Goal: Use online tool/utility: Utilize a website feature to perform a specific function

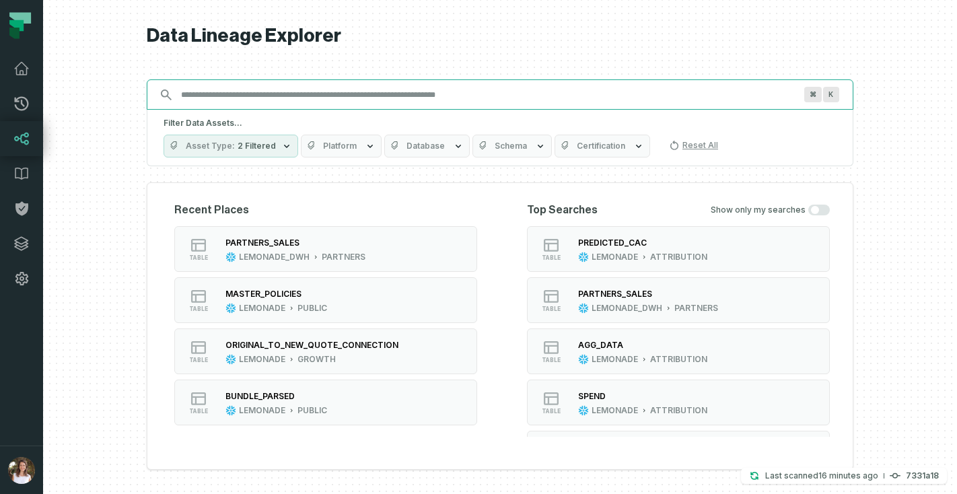
click at [316, 86] on input "Discovery Provider cmdk menu" at bounding box center [488, 95] width 630 height 22
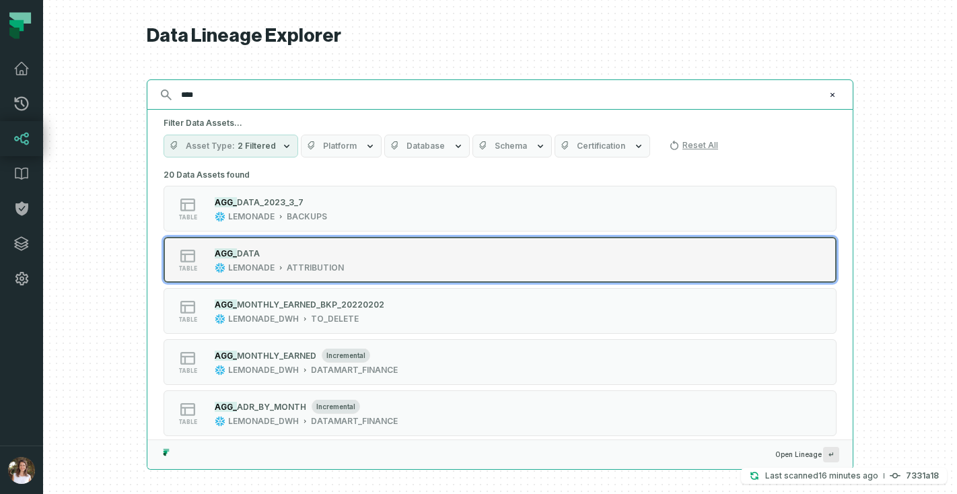
type input "****"
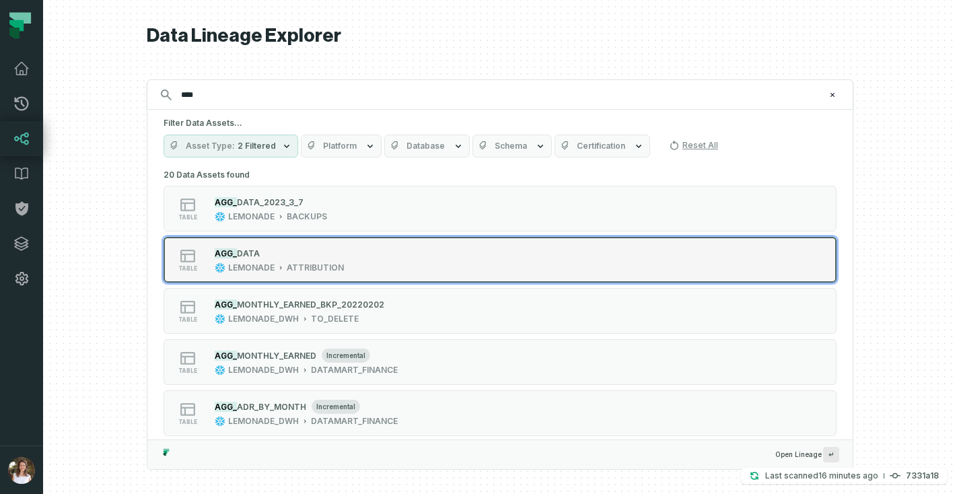
click at [273, 266] on div "LEMONADE" at bounding box center [251, 267] width 46 height 11
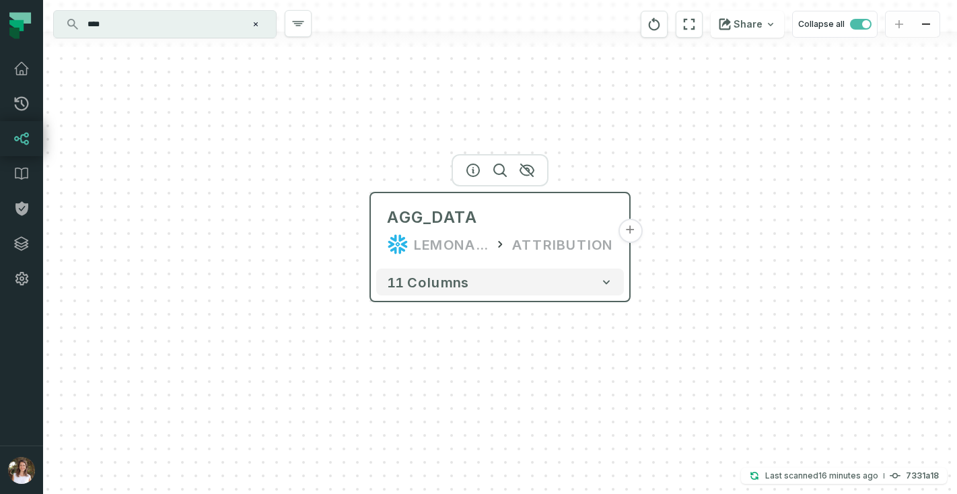
click at [633, 225] on button "+" at bounding box center [630, 231] width 24 height 24
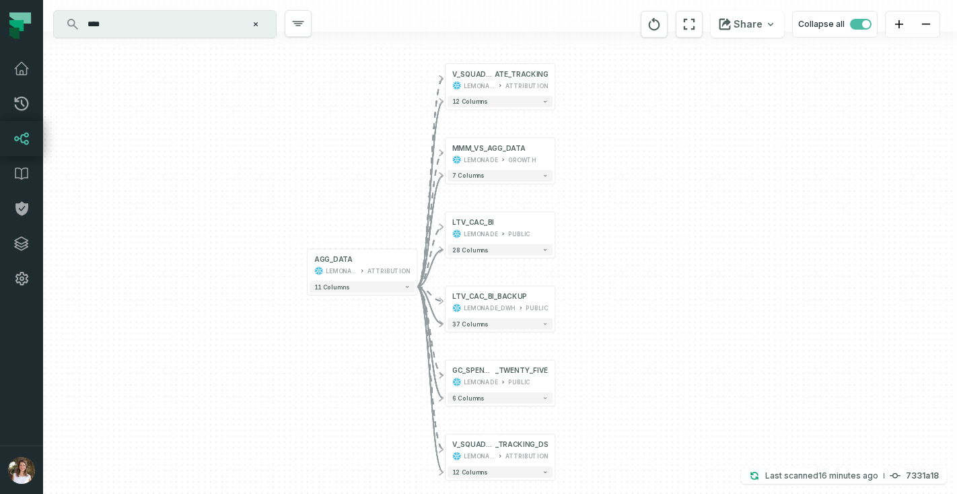
drag, startPoint x: 609, startPoint y: 201, endPoint x: 608, endPoint y: 149, distance: 51.1
click at [608, 150] on div "+ V_SQUAD_TARGETS_RUN_R ATE_TRACKING LEMONADE ATTRIBUTION + 12 columns + MMM_VS…" at bounding box center [500, 247] width 914 height 494
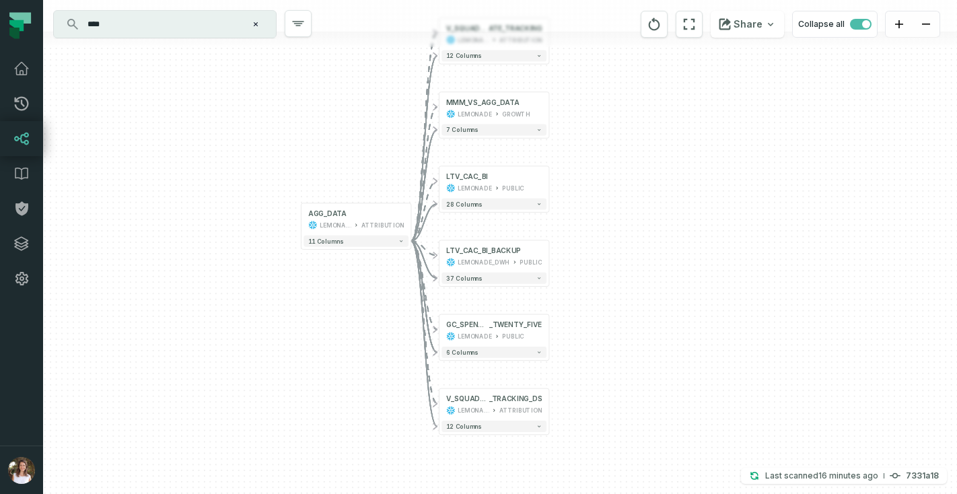
drag, startPoint x: 606, startPoint y: 213, endPoint x: 601, endPoint y: 189, distance: 24.2
click at [601, 189] on div "+ V_SQUAD_TARGETS_RUN_R ATE_TRACKING LEMONADE ATTRIBUTION + 12 columns + MMM_VS…" at bounding box center [500, 247] width 914 height 494
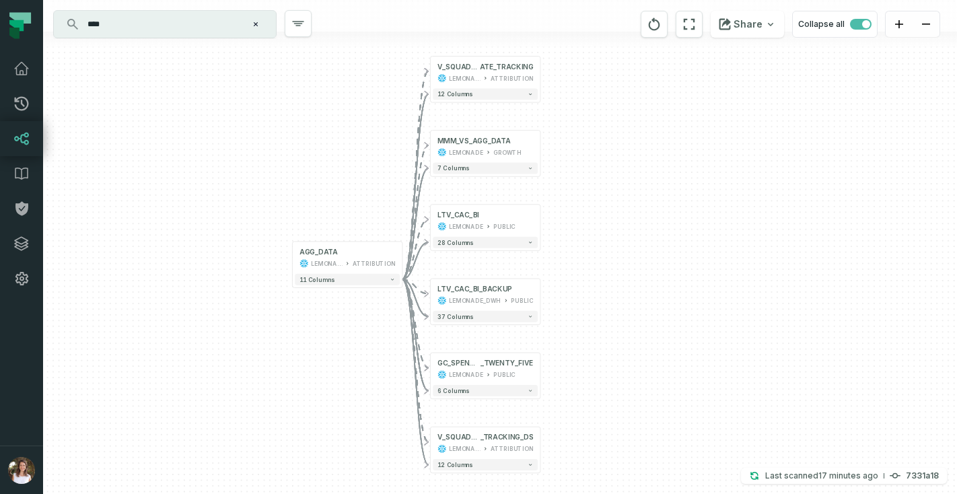
drag, startPoint x: 595, startPoint y: 165, endPoint x: 585, endPoint y: 203, distance: 39.5
click at [585, 203] on div "+ V_SQUAD_TARGETS_RUN_R ATE_TRACKING LEMONADE ATTRIBUTION + 12 columns + MMM_VS…" at bounding box center [500, 247] width 914 height 494
click at [539, 72] on button "+" at bounding box center [539, 72] width 10 height 10
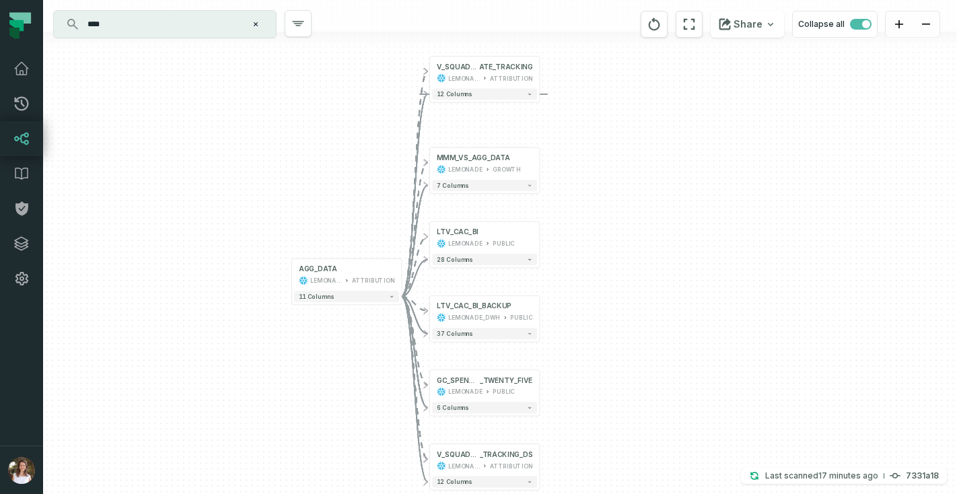
click at [116, 24] on input "****" at bounding box center [163, 24] width 168 height 22
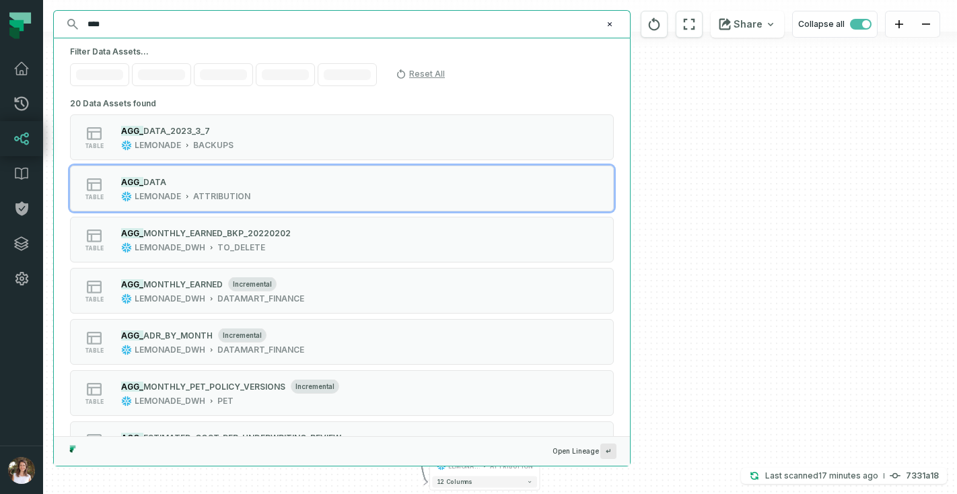
click at [116, 24] on input "****" at bounding box center [340, 24] width 522 height 22
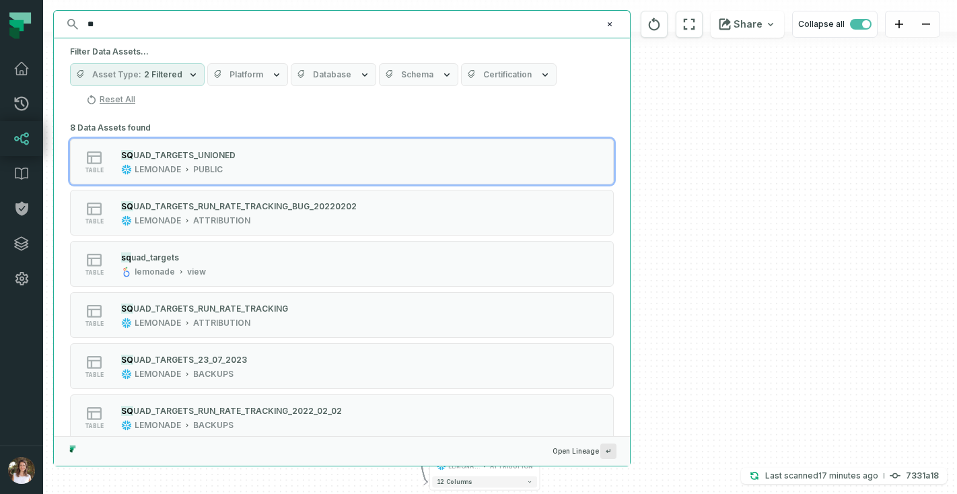
type input "*"
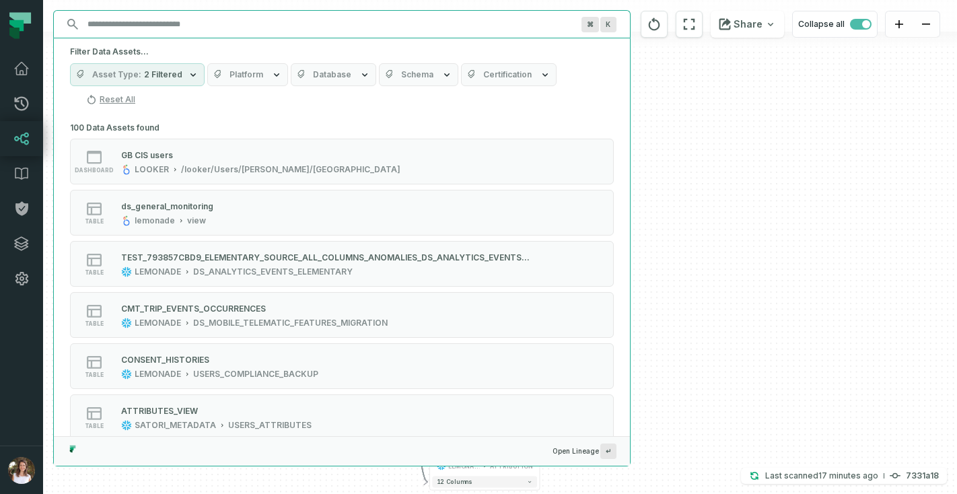
click at [719, 129] on div "+ V_SQUAD_TARGETS_RUN_R ATE_TRACKING LEMONADE ATTRIBUTION - 12 columns + MMM_VS…" at bounding box center [500, 247] width 914 height 494
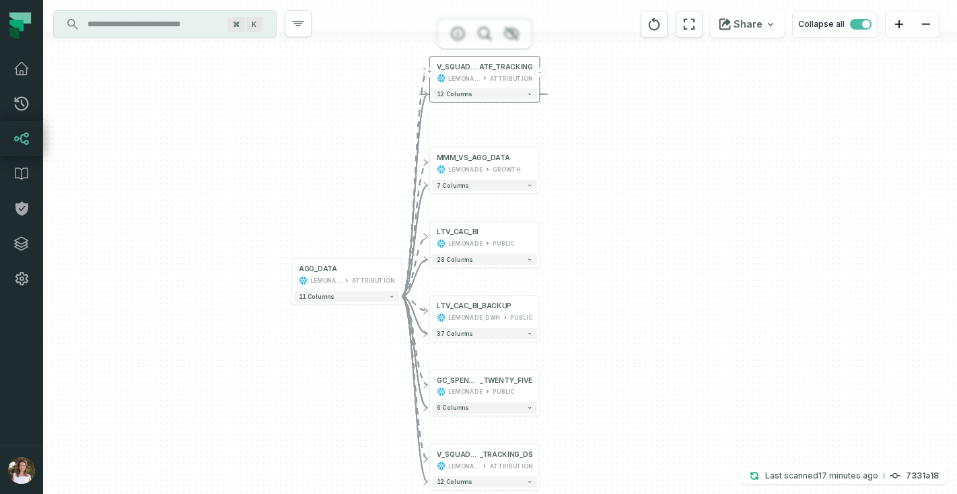
click at [466, 75] on div "LEMONADE" at bounding box center [464, 77] width 32 height 9
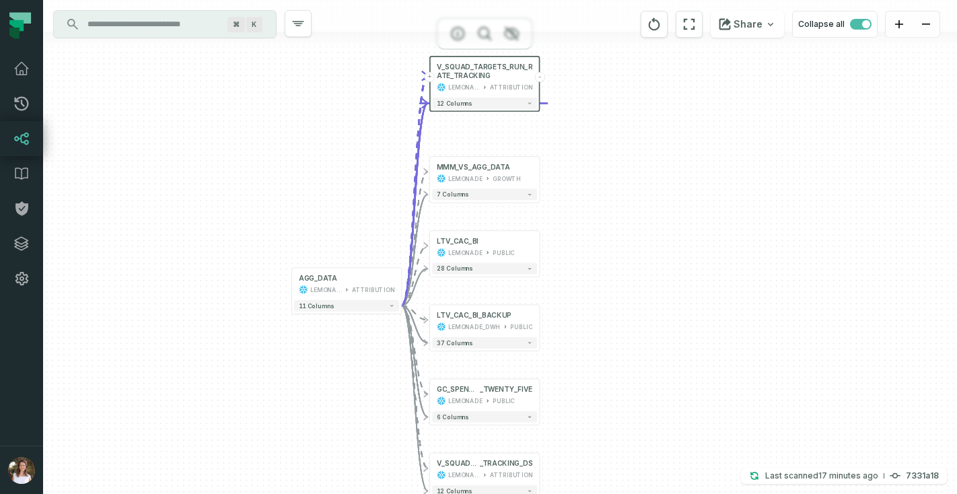
click at [149, 17] on input "Discovery Provider cmdk menu" at bounding box center [152, 24] width 147 height 22
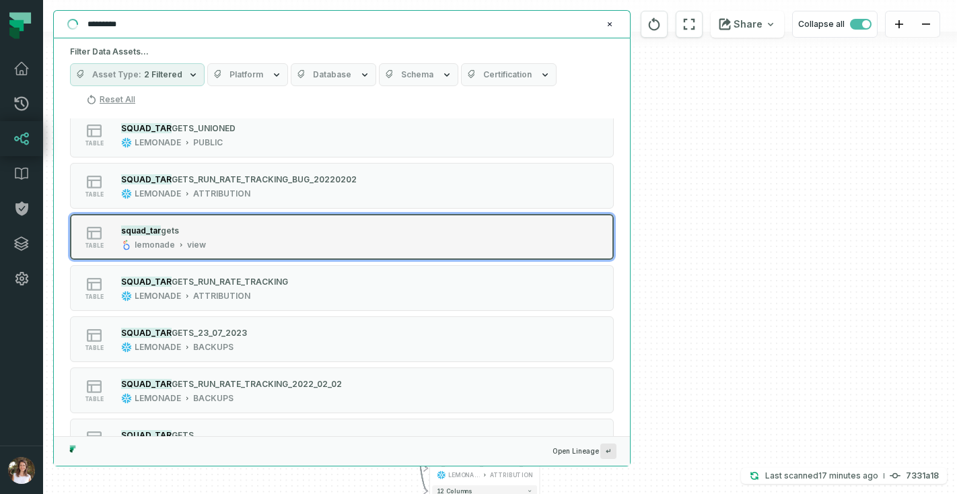
scroll to position [29, 0]
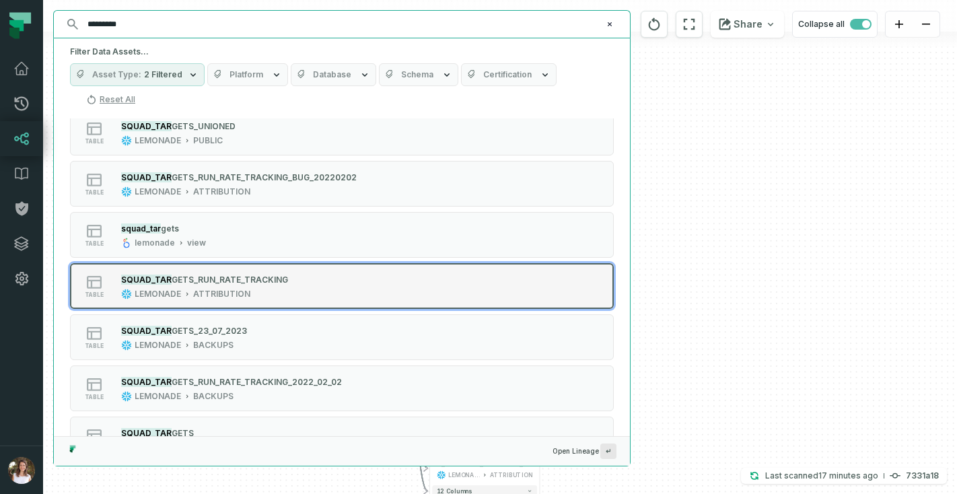
type input "*********"
click at [271, 280] on span "GETS_RUN_RATE_TRACKING" at bounding box center [230, 280] width 116 height 10
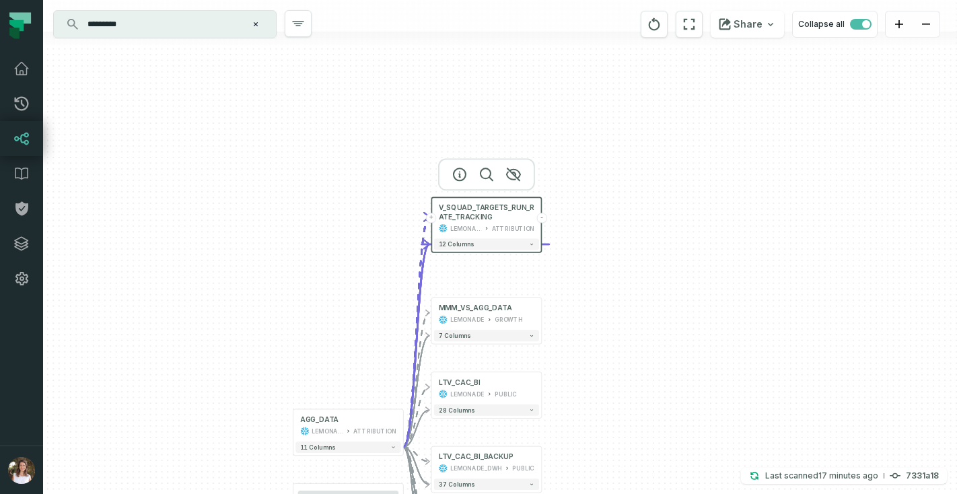
click at [341, 299] on div "+ V_SQUAD_TARGETS_RUN_RATE_TRACKING LEMONADE ATTRIBUTION - 12 columns + MMM_VS_…" at bounding box center [500, 247] width 914 height 494
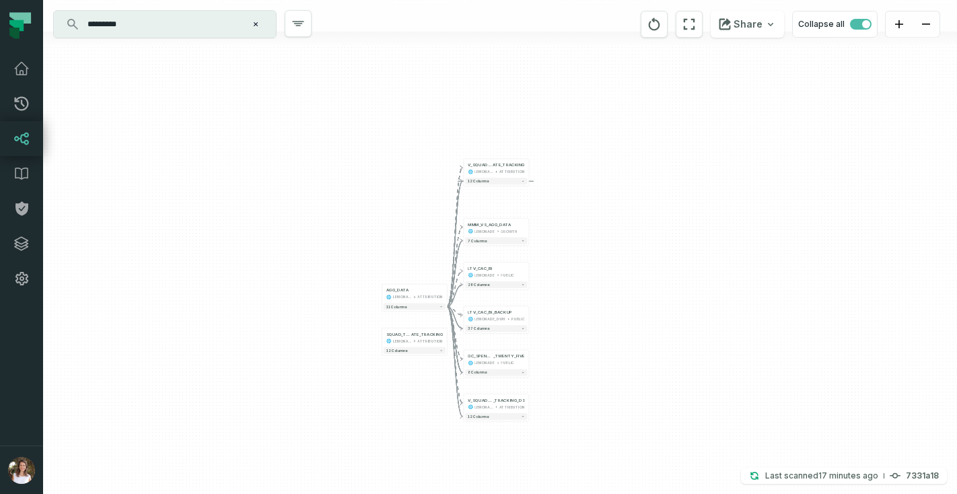
drag, startPoint x: 418, startPoint y: 281, endPoint x: 394, endPoint y: 205, distance: 79.6
click at [394, 205] on div "+ V_SQUAD_TARGETS_RUN_R ATE_TRACKING LEMONADE ATTRIBUTION - 12 columns + MMM_VS…" at bounding box center [500, 247] width 914 height 494
click at [444, 260] on icon "button" at bounding box center [441, 261] width 16 height 16
click at [519, 376] on icon "button" at bounding box center [522, 371] width 13 height 12
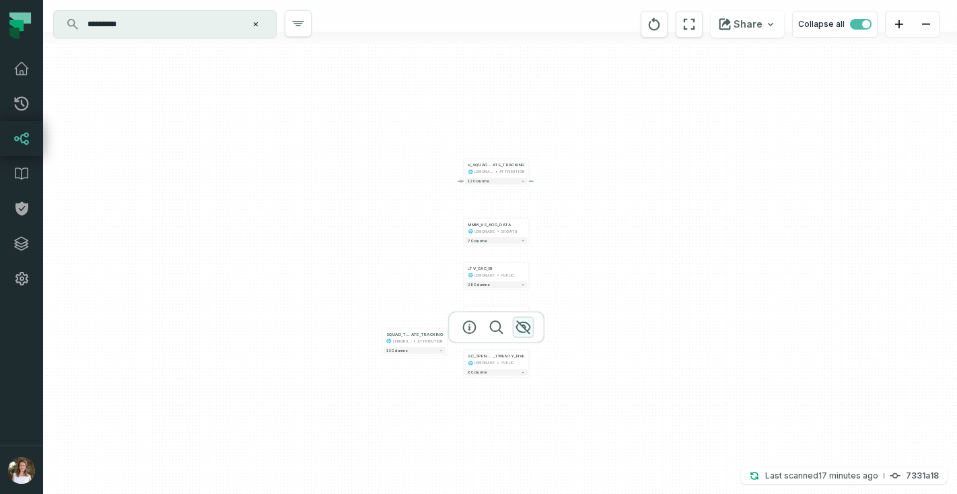
click at [525, 331] on icon "button" at bounding box center [523, 327] width 16 height 16
click at [523, 278] on icon "button" at bounding box center [522, 283] width 13 height 12
click at [526, 236] on icon "button" at bounding box center [523, 239] width 16 height 16
click at [522, 197] on icon "button" at bounding box center [523, 196] width 16 height 16
click at [520, 139] on icon "button" at bounding box center [522, 136] width 13 height 12
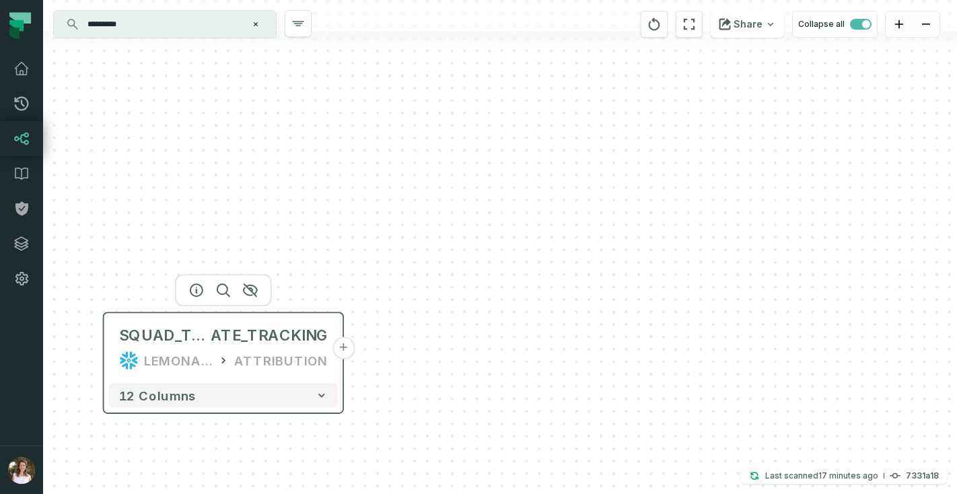
click at [343, 348] on button "+" at bounding box center [343, 347] width 22 height 22
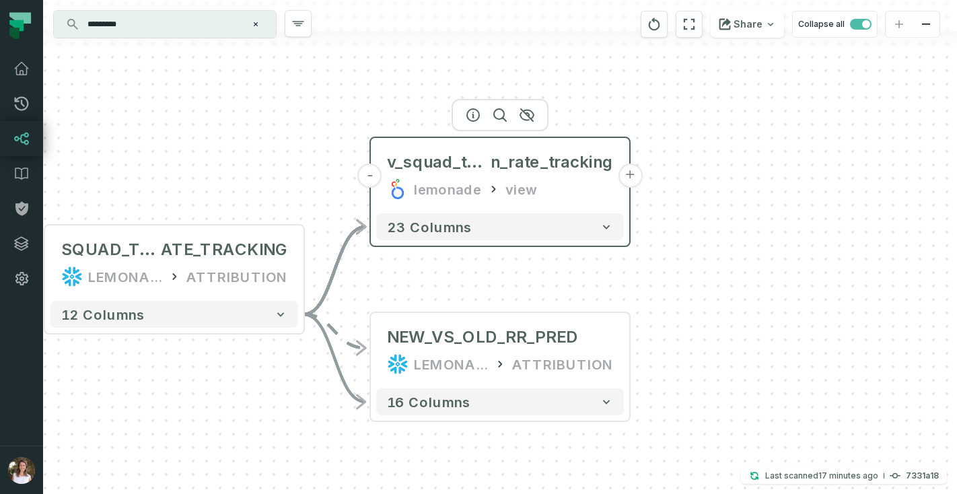
click at [628, 176] on button "+" at bounding box center [630, 176] width 24 height 24
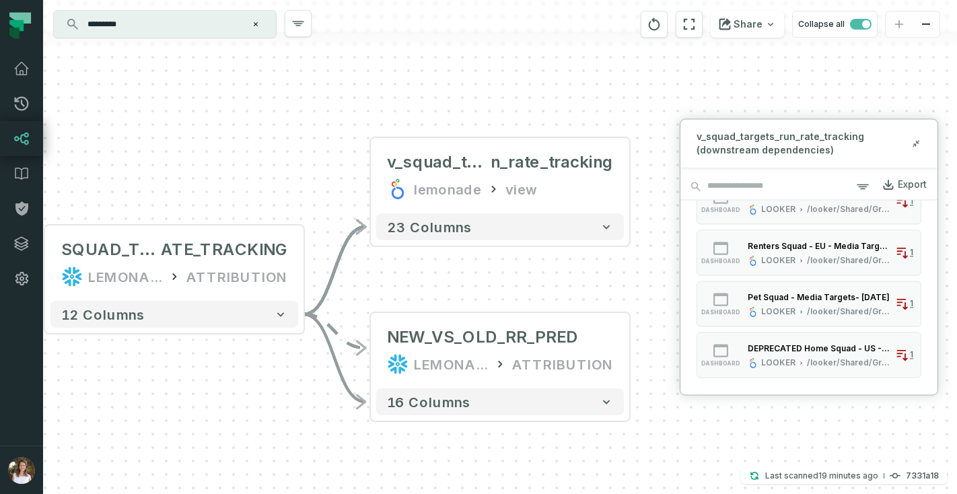
scroll to position [632, 0]
